Goal: Find contact information: Find contact information

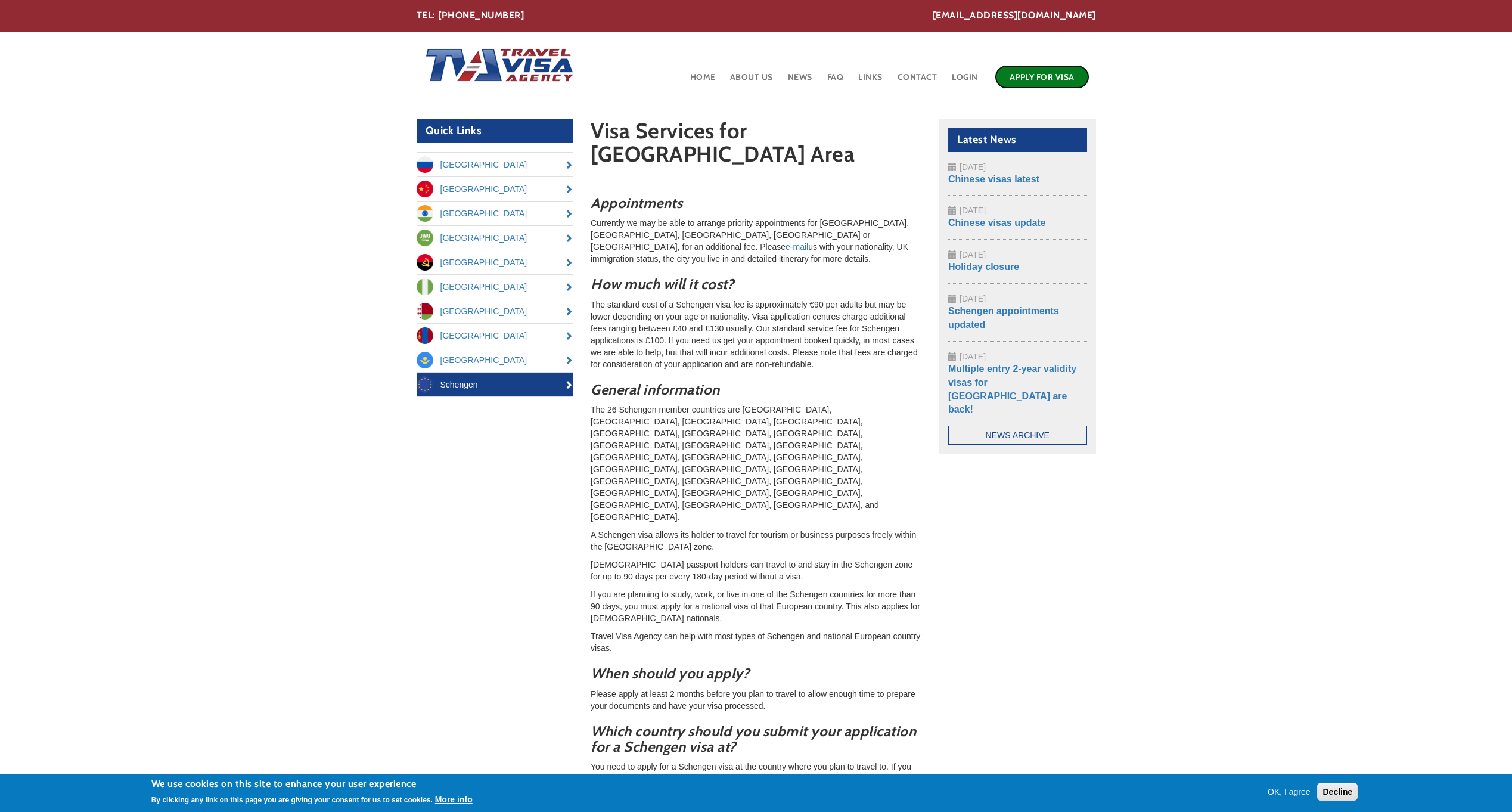
click at [1032, 82] on link "Apply for Visa" at bounding box center [1042, 77] width 95 height 24
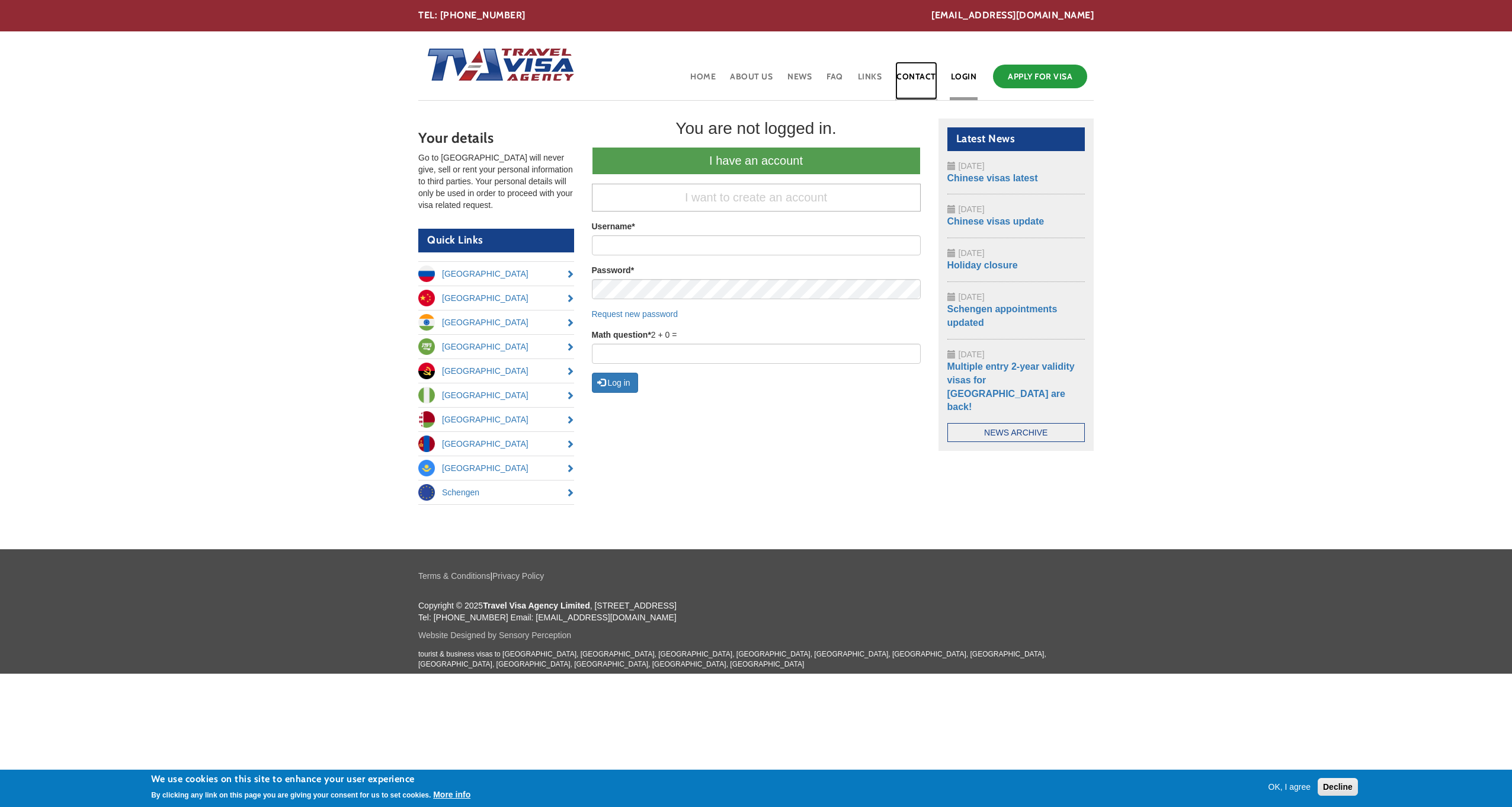
click at [927, 78] on link "Contact" at bounding box center [916, 81] width 42 height 39
